Goal: Task Accomplishment & Management: Use online tool/utility

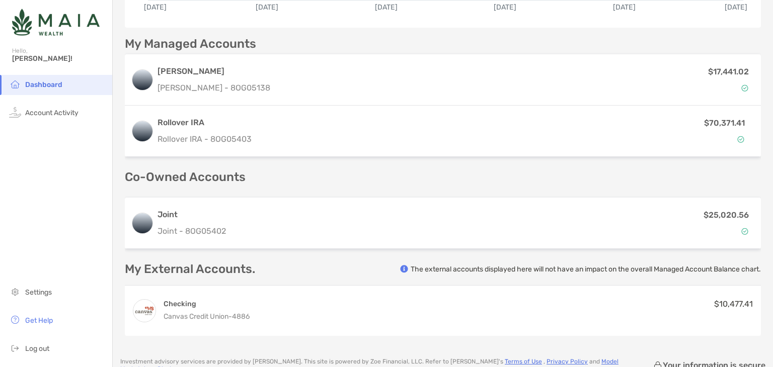
scroll to position [163, 0]
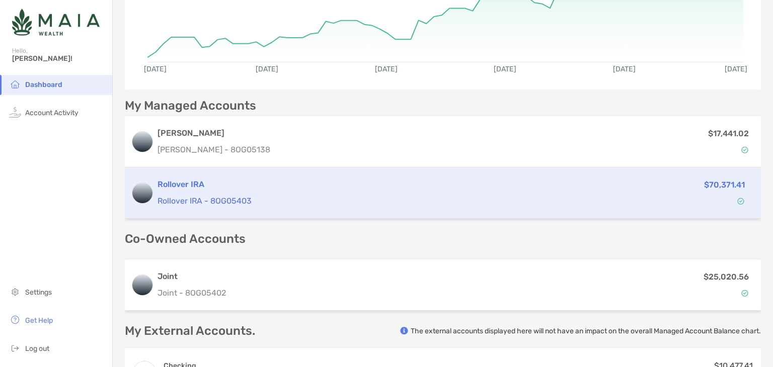
click at [552, 174] on div "Rollover IRA Rollover IRA - 8OG05403 $70,371.41" at bounding box center [443, 193] width 636 height 51
click at [425, 193] on div "Rollover IRA Rollover IRA - 8OG05403" at bounding box center [357, 193] width 398 height 29
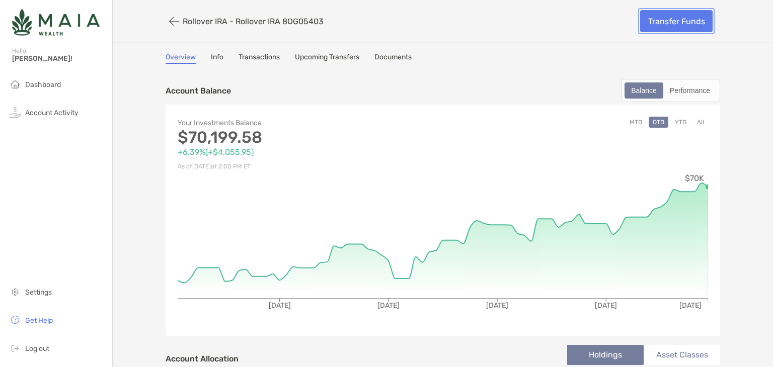
click at [670, 25] on link "Transfer Funds" at bounding box center [676, 21] width 72 height 22
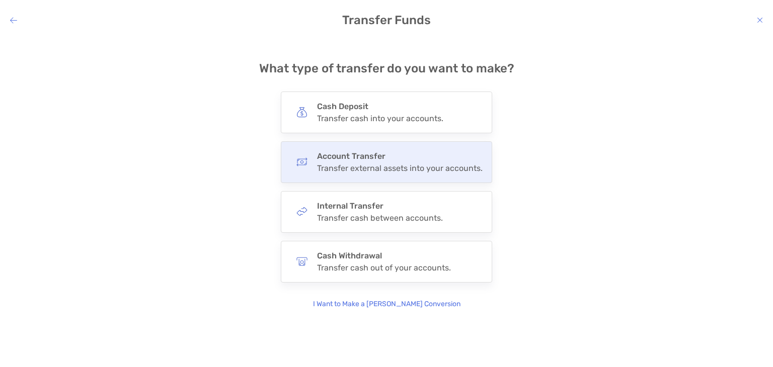
click at [447, 168] on div "Transfer external assets into your accounts." at bounding box center [400, 169] width 166 height 10
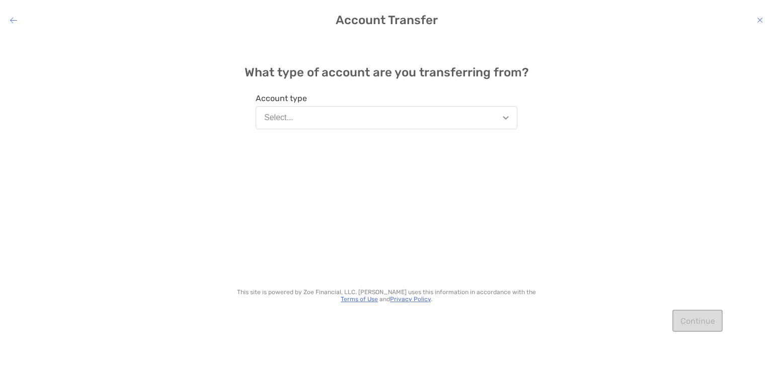
click at [503, 119] on button "Select..." at bounding box center [387, 117] width 262 height 23
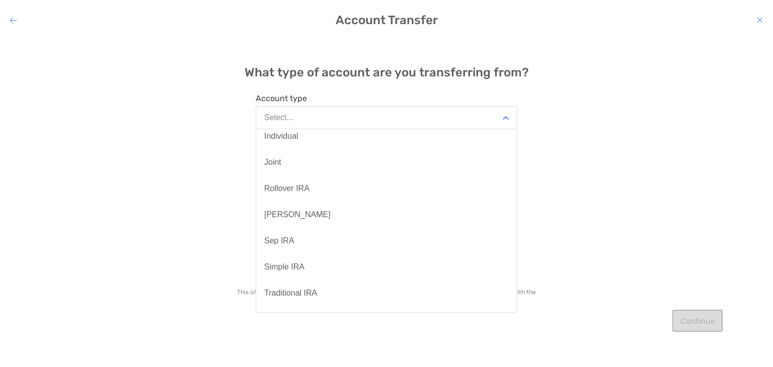
scroll to position [140, 0]
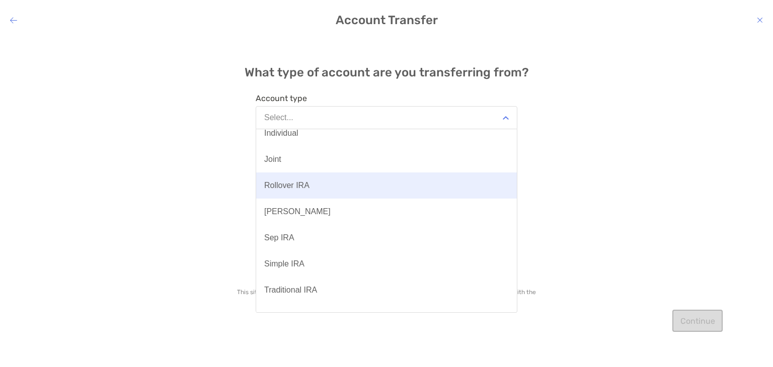
click at [408, 190] on button "Rollover IRA" at bounding box center [386, 186] width 261 height 26
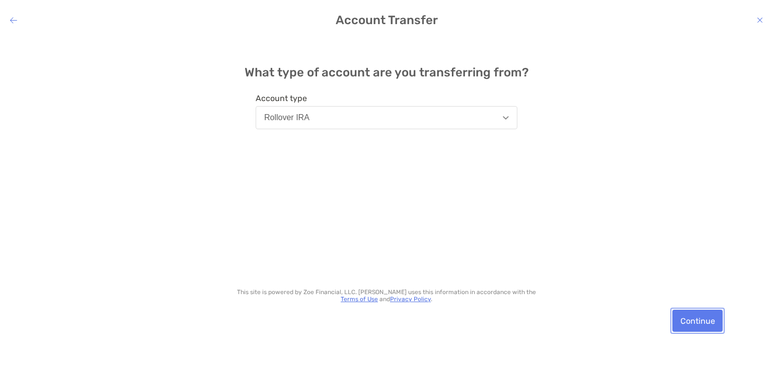
click at [706, 320] on button "Continue" at bounding box center [698, 321] width 50 height 22
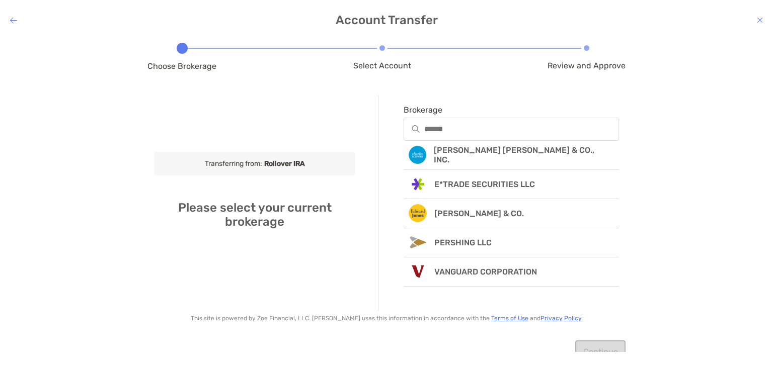
click at [10, 18] on h4 "Account Transfer" at bounding box center [386, 20] width 773 height 14
click at [13, 21] on icon "modal" at bounding box center [13, 20] width 7 height 8
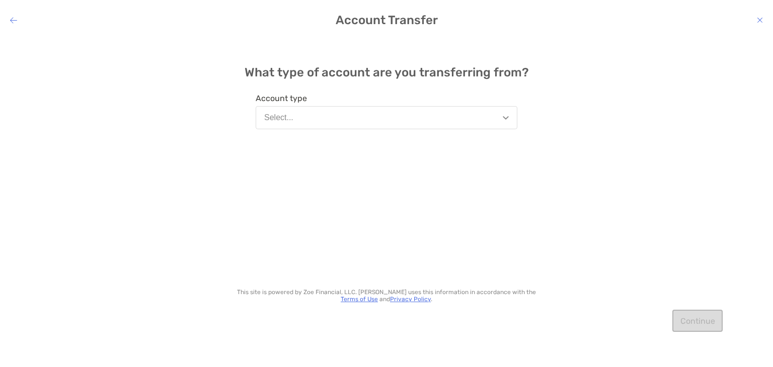
click at [13, 21] on icon "modal" at bounding box center [13, 20] width 7 height 8
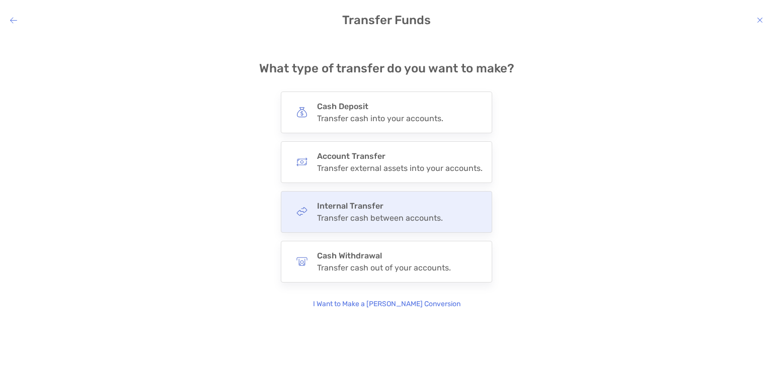
click at [375, 203] on h4 "Internal Transfer" at bounding box center [380, 206] width 126 height 10
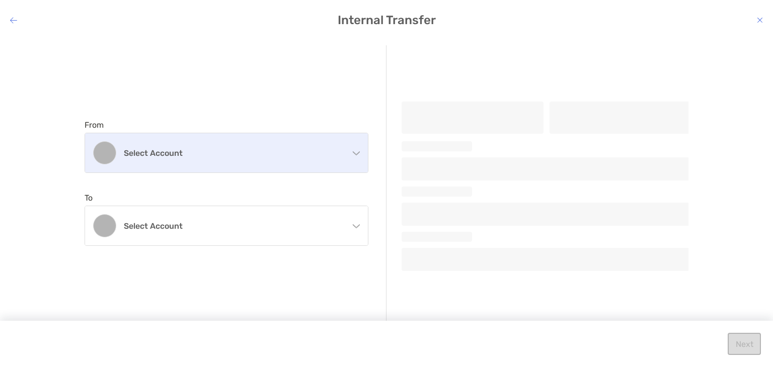
click at [350, 164] on div "Select account" at bounding box center [226, 152] width 283 height 39
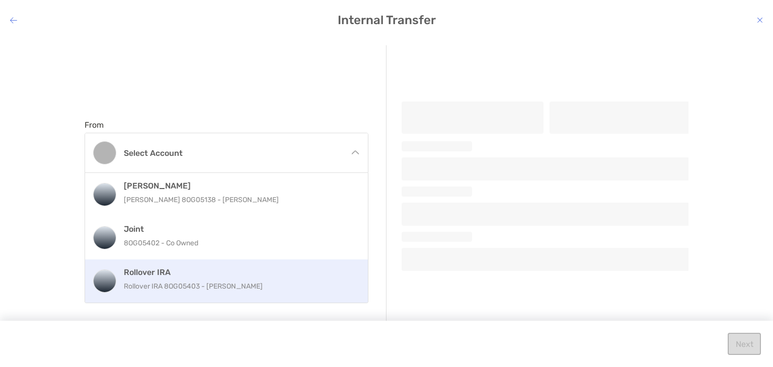
click at [279, 290] on p "Rollover IRA 8OG05403 - [PERSON_NAME]" at bounding box center [237, 286] width 227 height 13
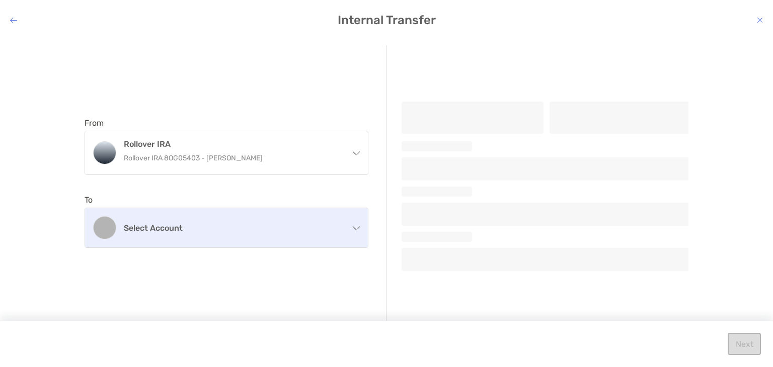
click at [314, 225] on h4 "Select account" at bounding box center [232, 229] width 217 height 10
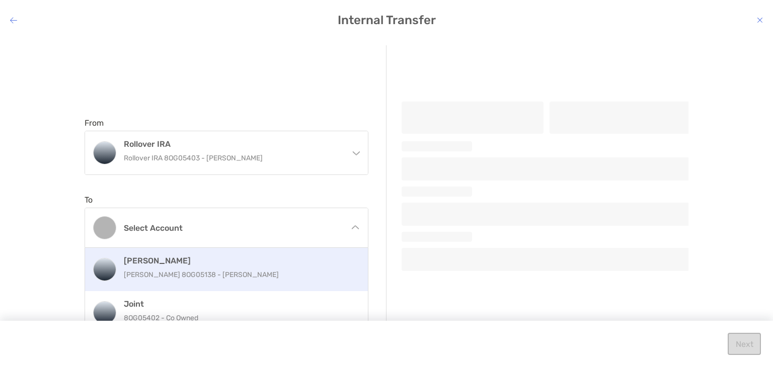
click at [298, 262] on h4 "[PERSON_NAME]" at bounding box center [237, 261] width 227 height 10
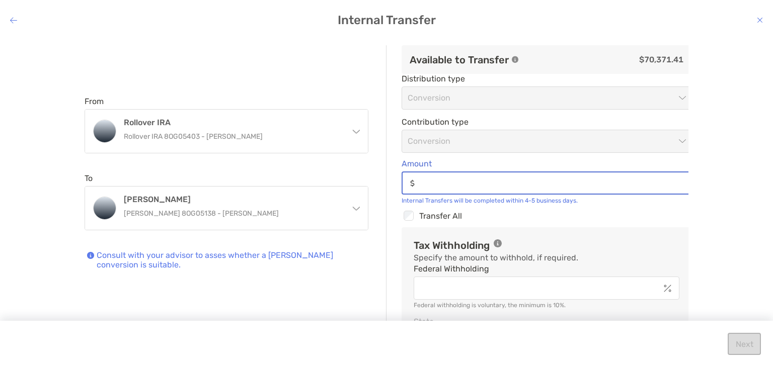
click at [437, 187] on input "Amount" at bounding box center [555, 183] width 272 height 9
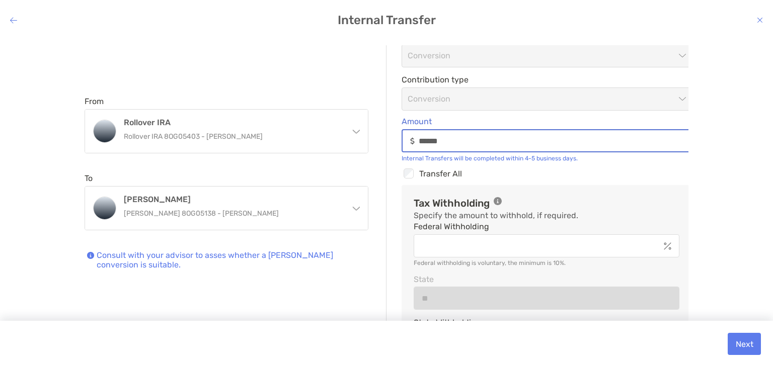
scroll to position [61, 0]
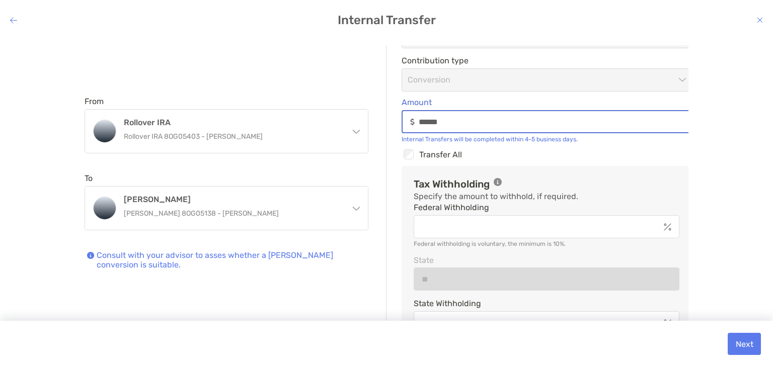
type input "******"
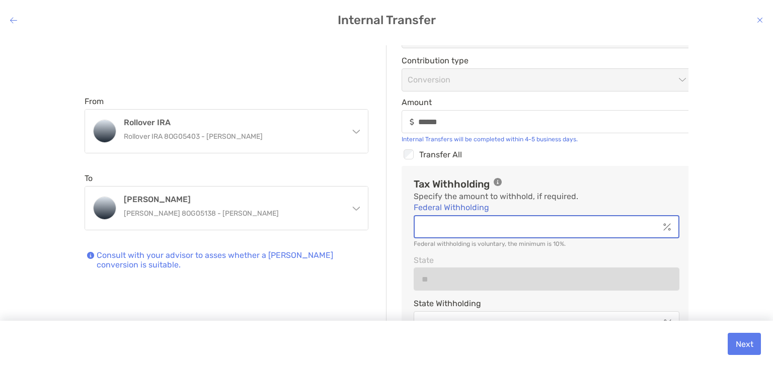
click at [469, 226] on input "Federal Withholding" at bounding box center [537, 227] width 245 height 9
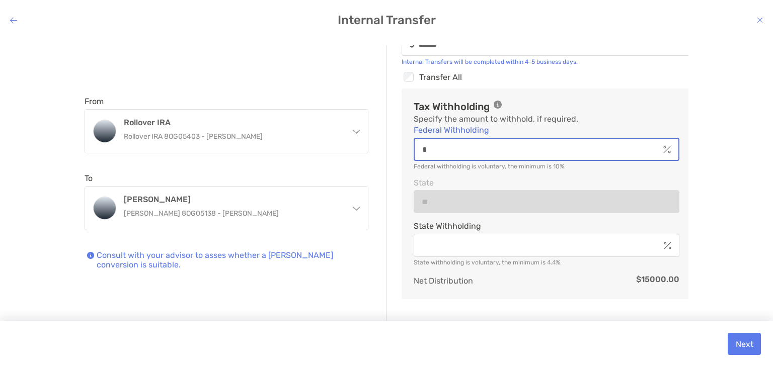
scroll to position [140, 0]
type input "*"
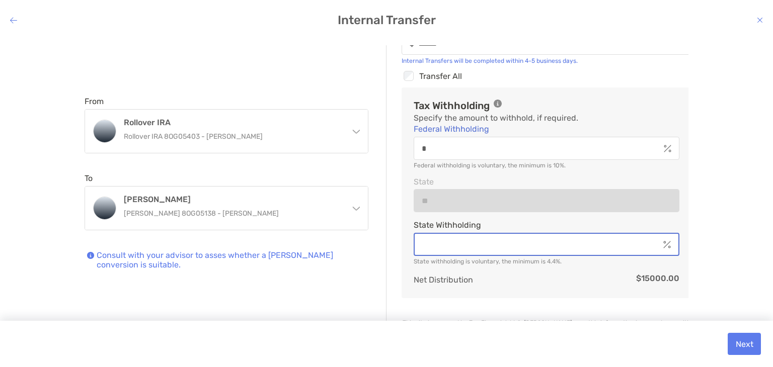
click at [468, 247] on input "State Withholding" at bounding box center [537, 245] width 245 height 9
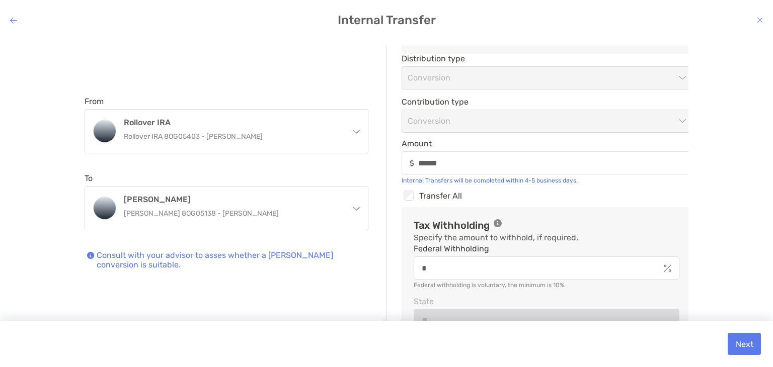
scroll to position [62, 0]
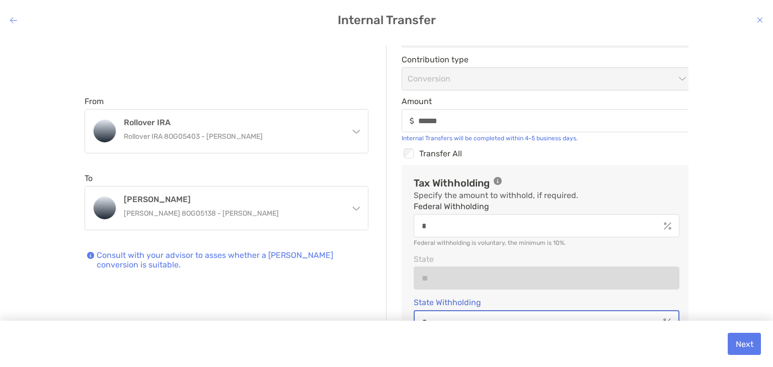
type input "*"
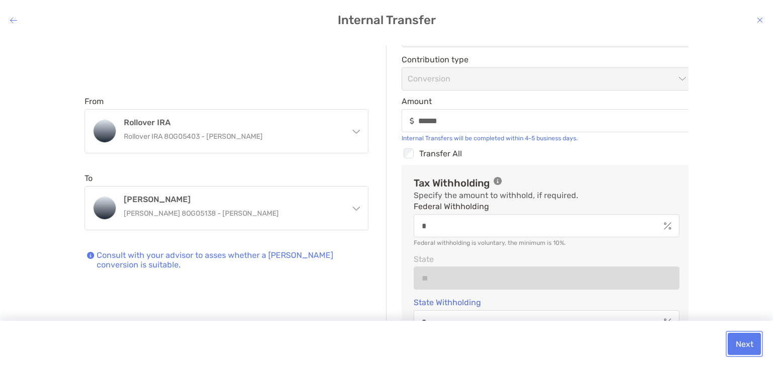
click at [751, 342] on button "Next" at bounding box center [744, 344] width 33 height 22
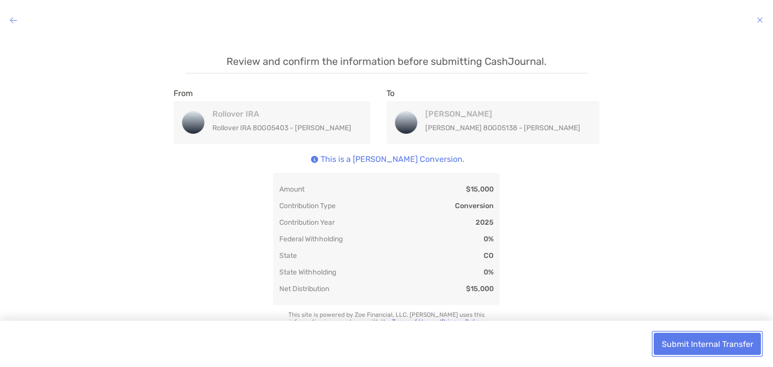
click at [699, 349] on button "Submit Internal Transfer" at bounding box center [707, 344] width 107 height 22
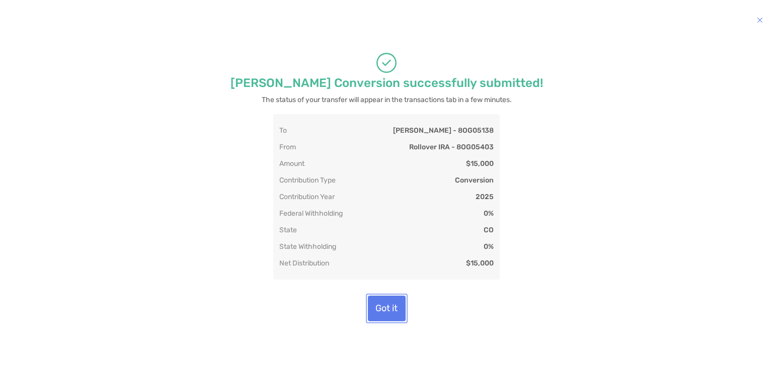
click at [389, 304] on button "Got it" at bounding box center [387, 309] width 38 height 26
